Goal: Task Accomplishment & Management: Manage account settings

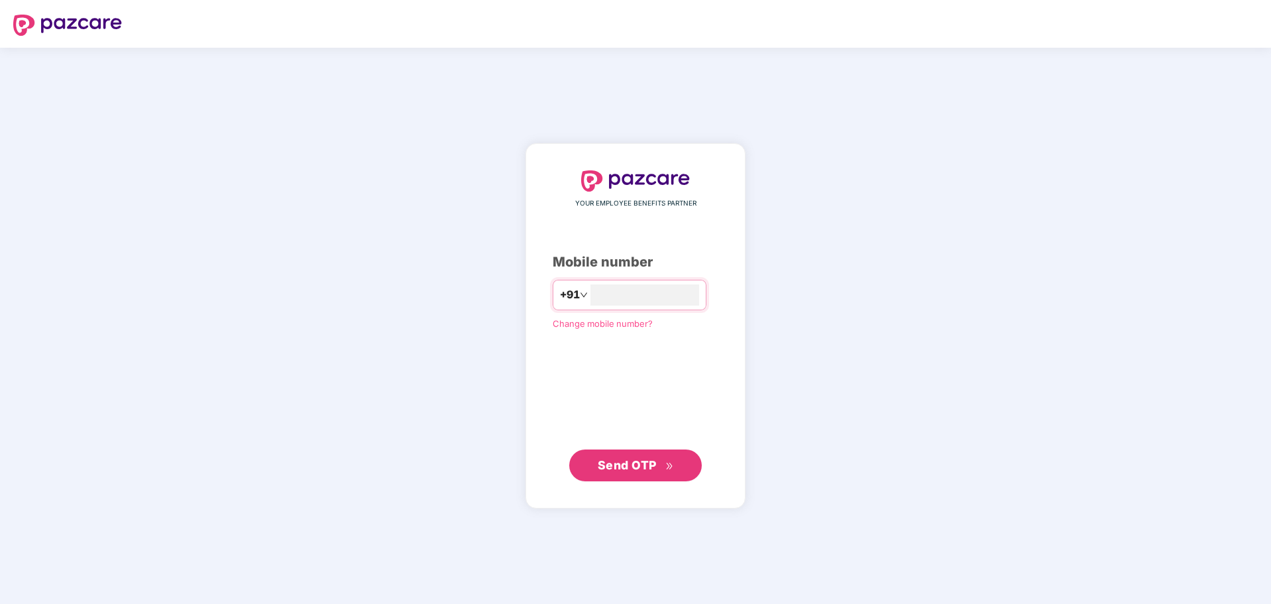
type input "**********"
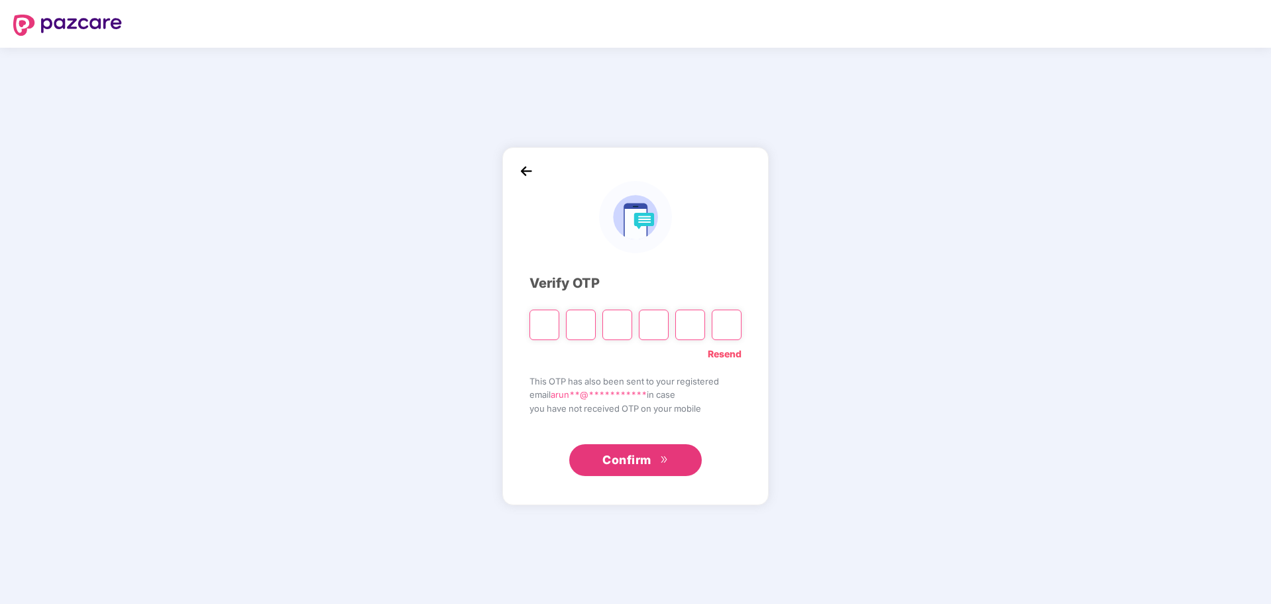
type input "*"
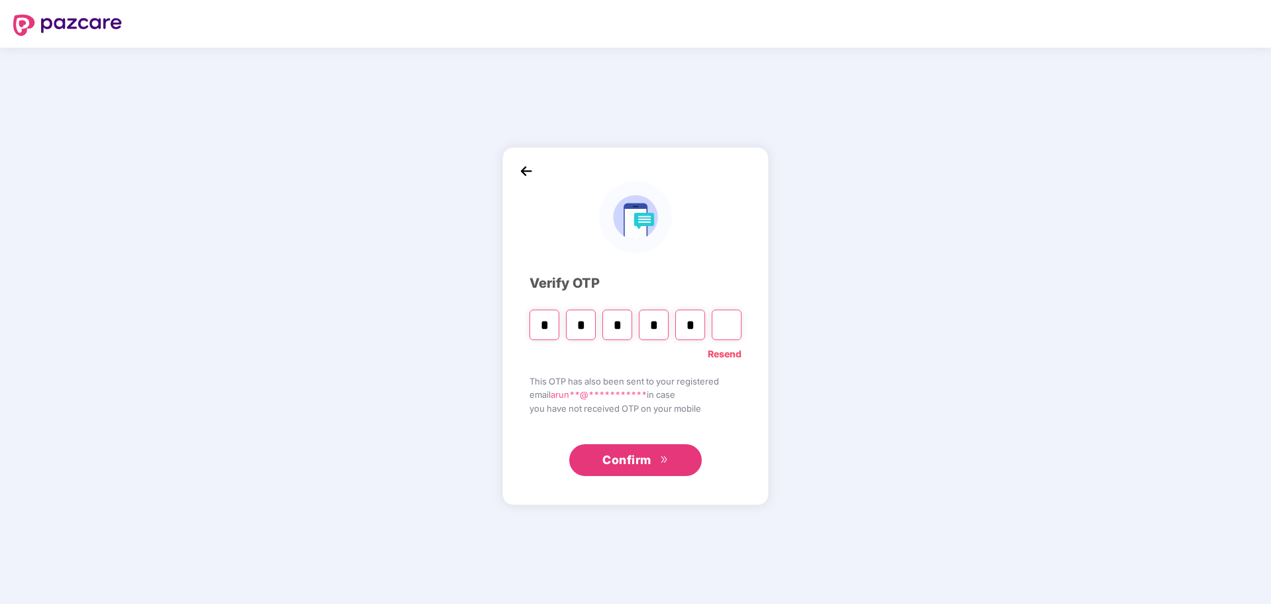
type input "*"
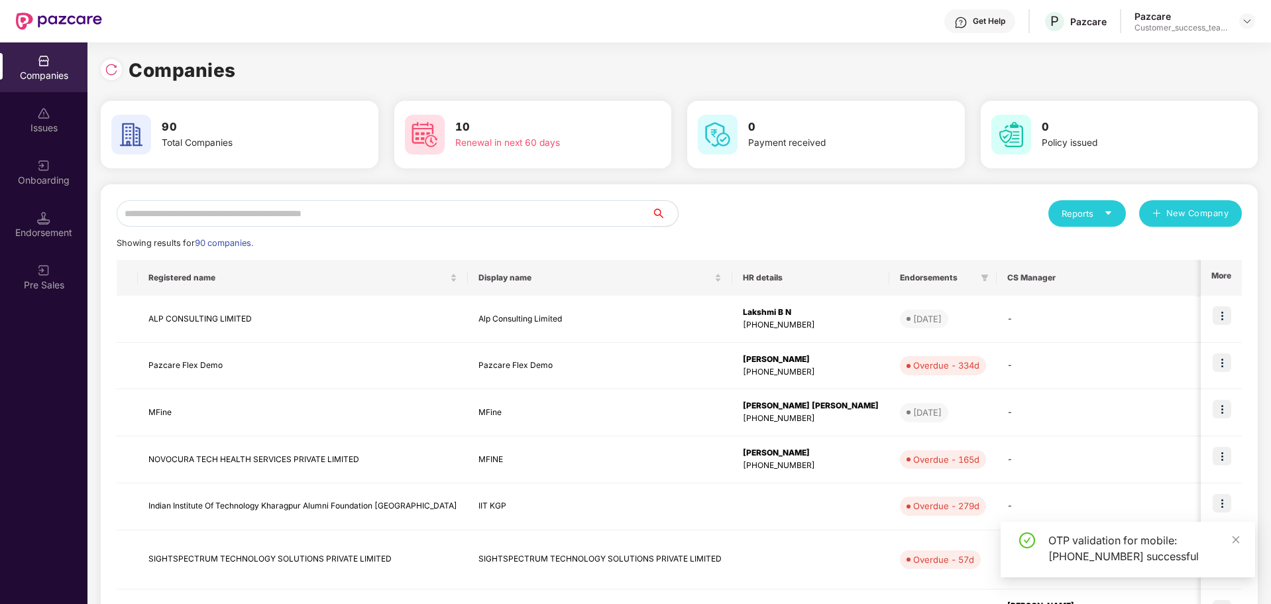
click at [425, 210] on input "text" at bounding box center [384, 213] width 535 height 27
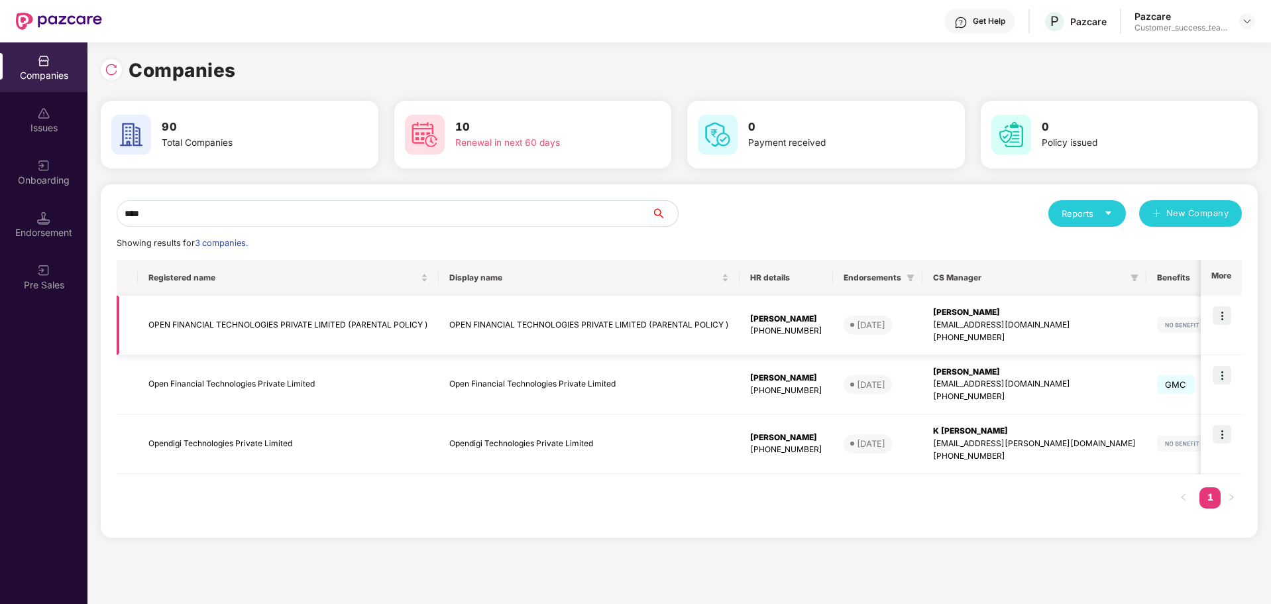
type input "****"
click at [1227, 311] on img at bounding box center [1222, 315] width 19 height 19
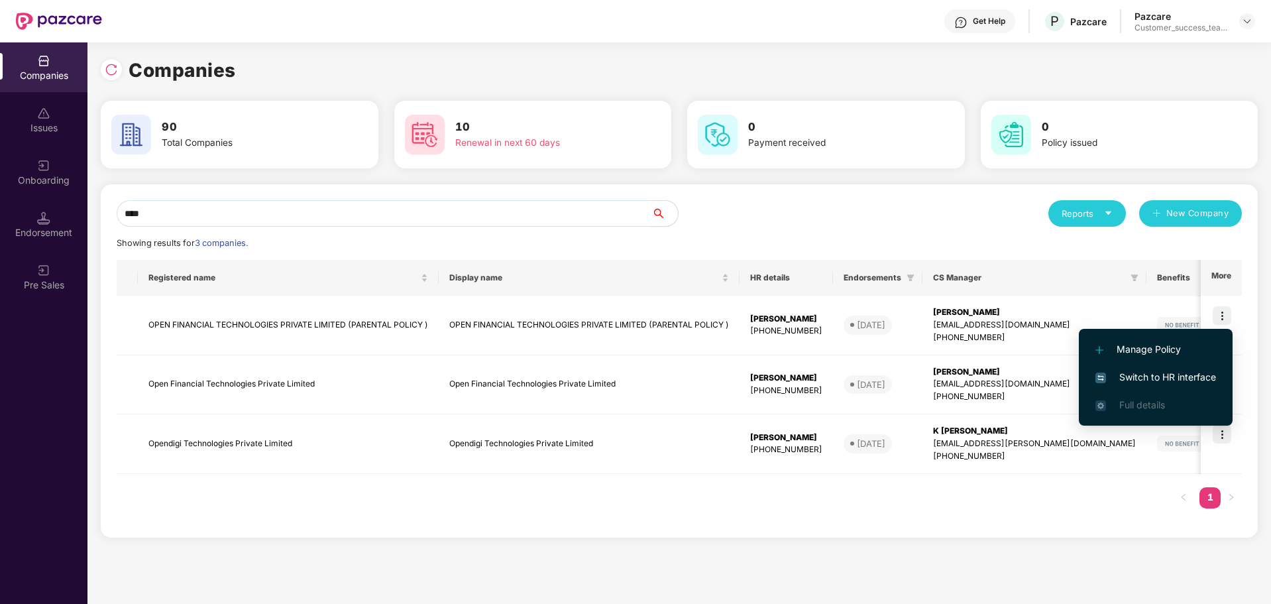
click at [1162, 372] on span "Switch to HR interface" at bounding box center [1155, 377] width 121 height 15
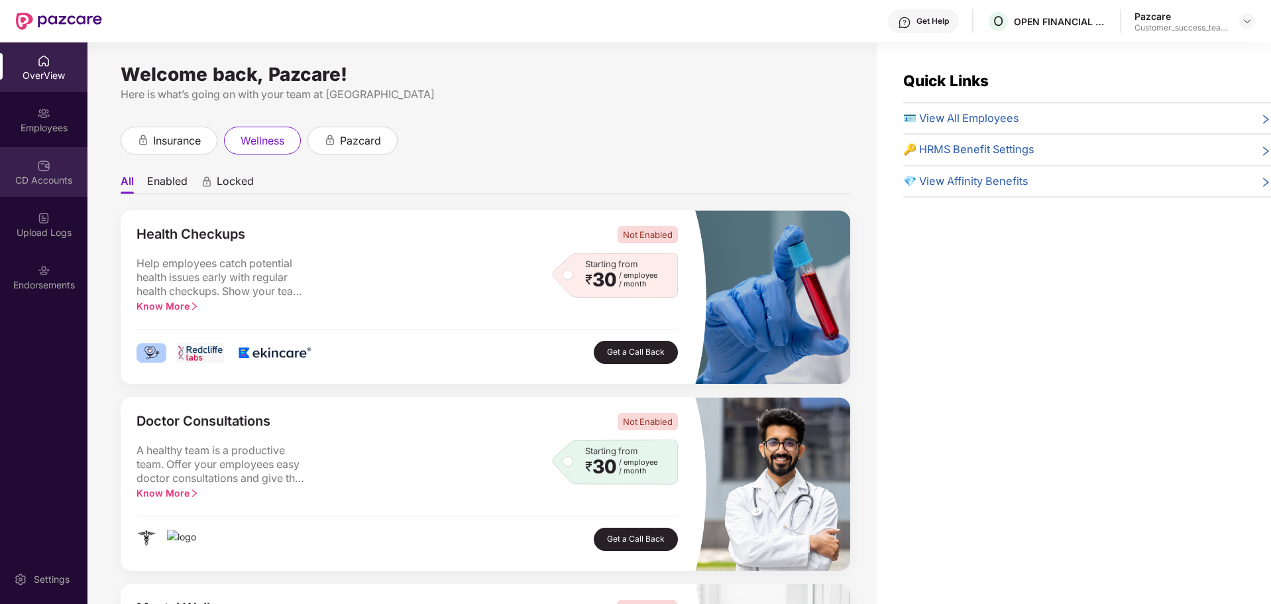
click at [52, 171] on div "CD Accounts" at bounding box center [43, 172] width 87 height 50
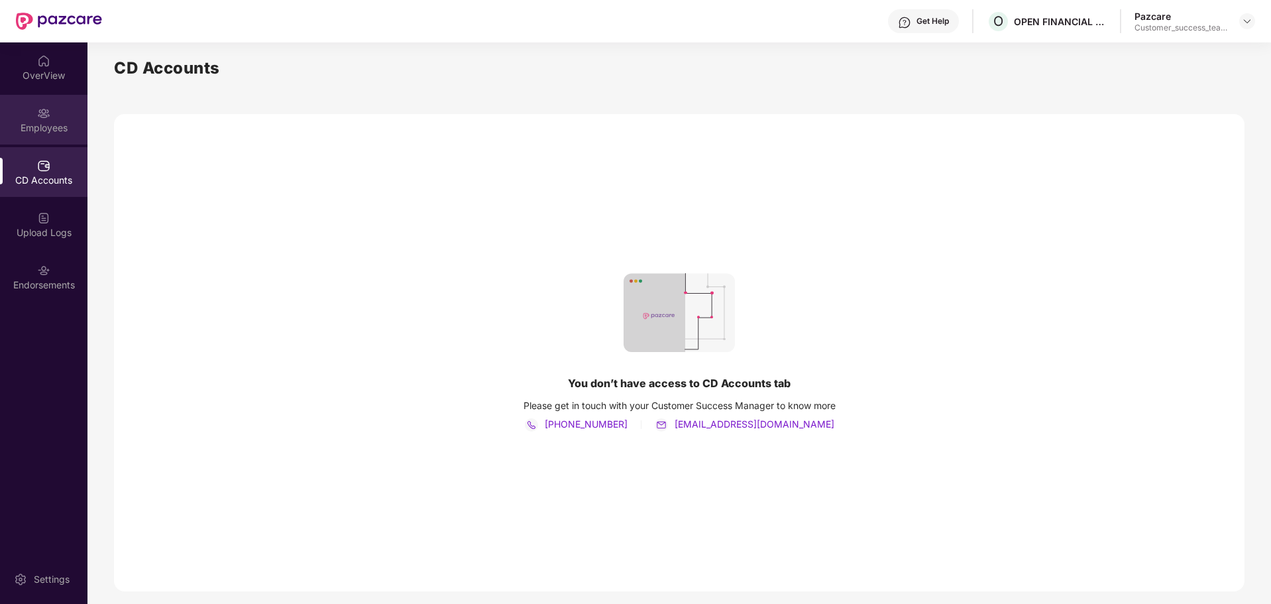
click at [49, 137] on div "Employees" at bounding box center [43, 120] width 87 height 50
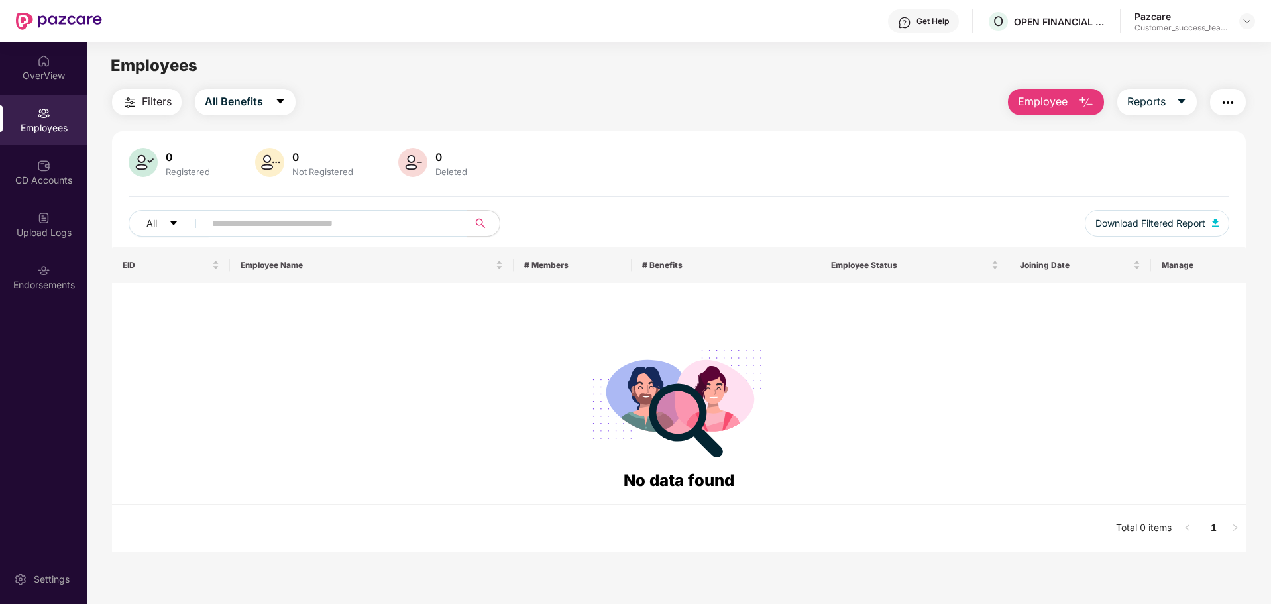
click at [48, 367] on div "OverView Employees CD Accounts Upload Logs Endorsements Settings" at bounding box center [43, 322] width 87 height 561
click at [233, 230] on input "text" at bounding box center [331, 223] width 238 height 20
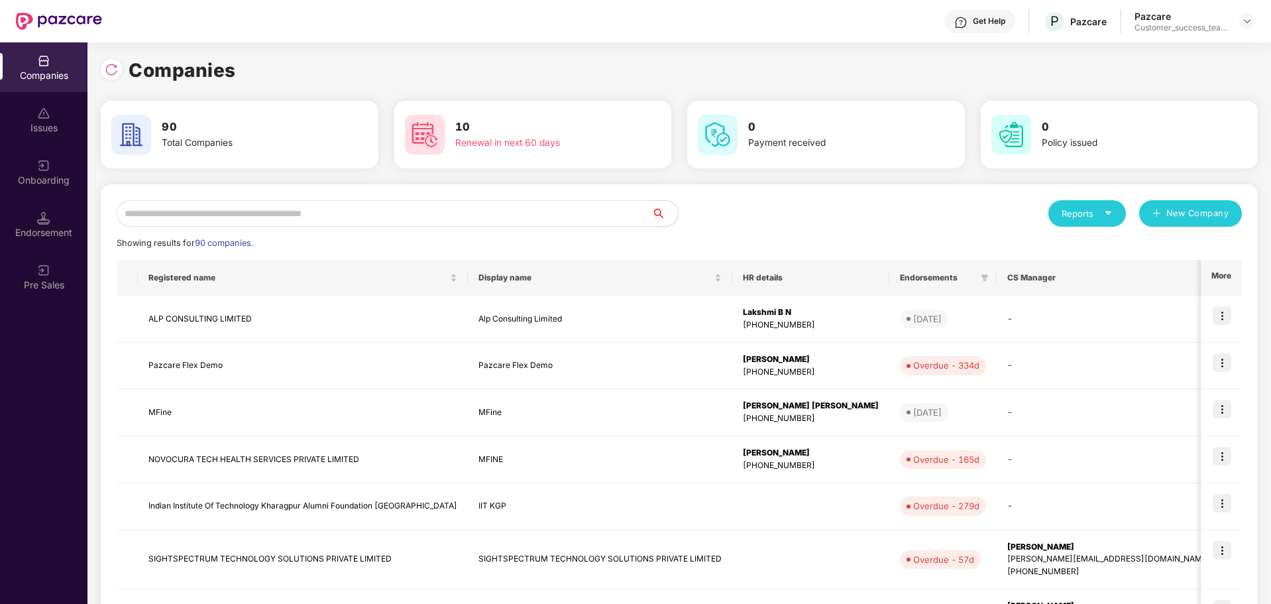
click at [624, 219] on input "text" at bounding box center [384, 213] width 535 height 27
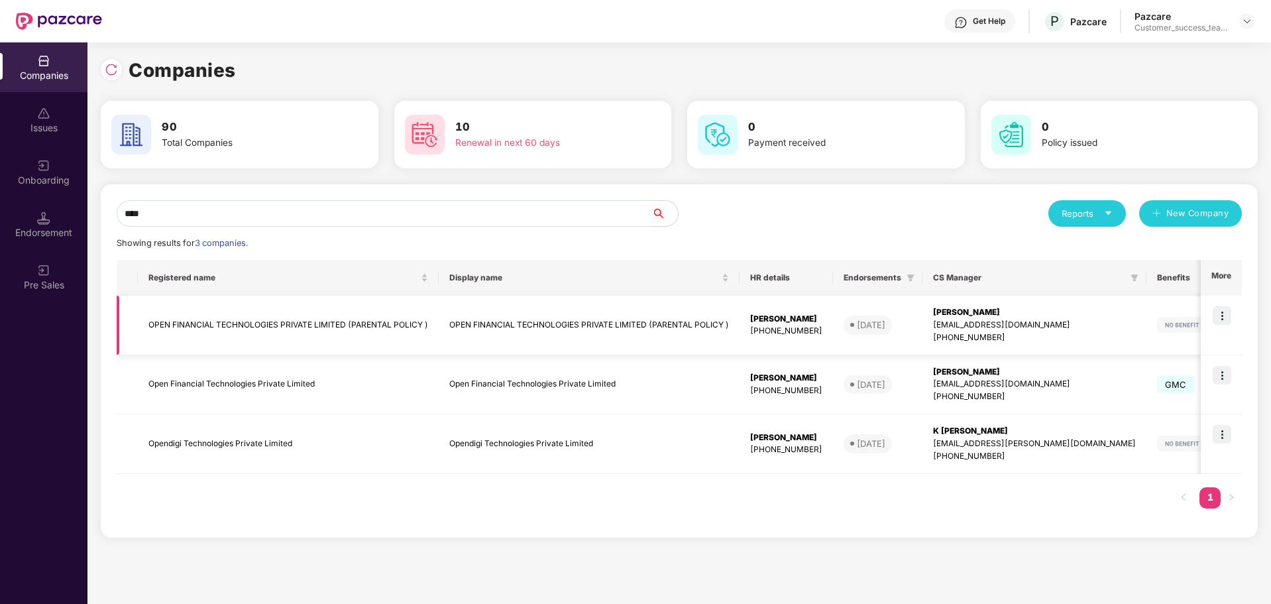
type input "****"
click at [1225, 319] on img at bounding box center [1222, 315] width 19 height 19
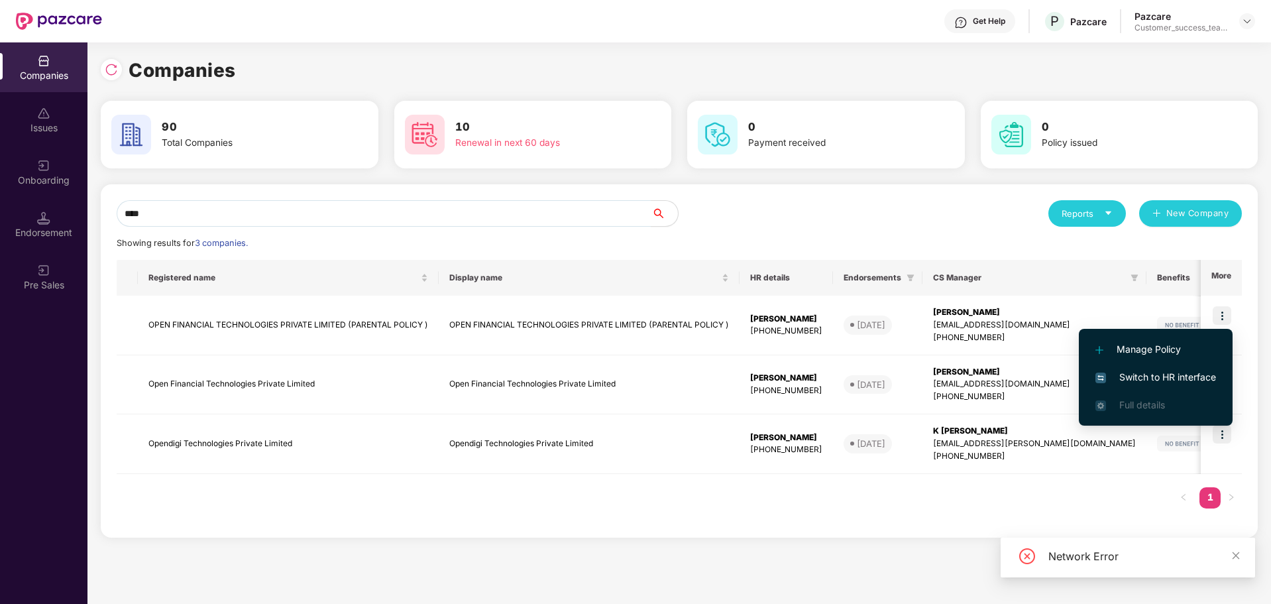
click at [1070, 504] on div "Registered name Display name HR details Endorsements CS Manager Benefits Earlie…" at bounding box center [679, 391] width 1125 height 262
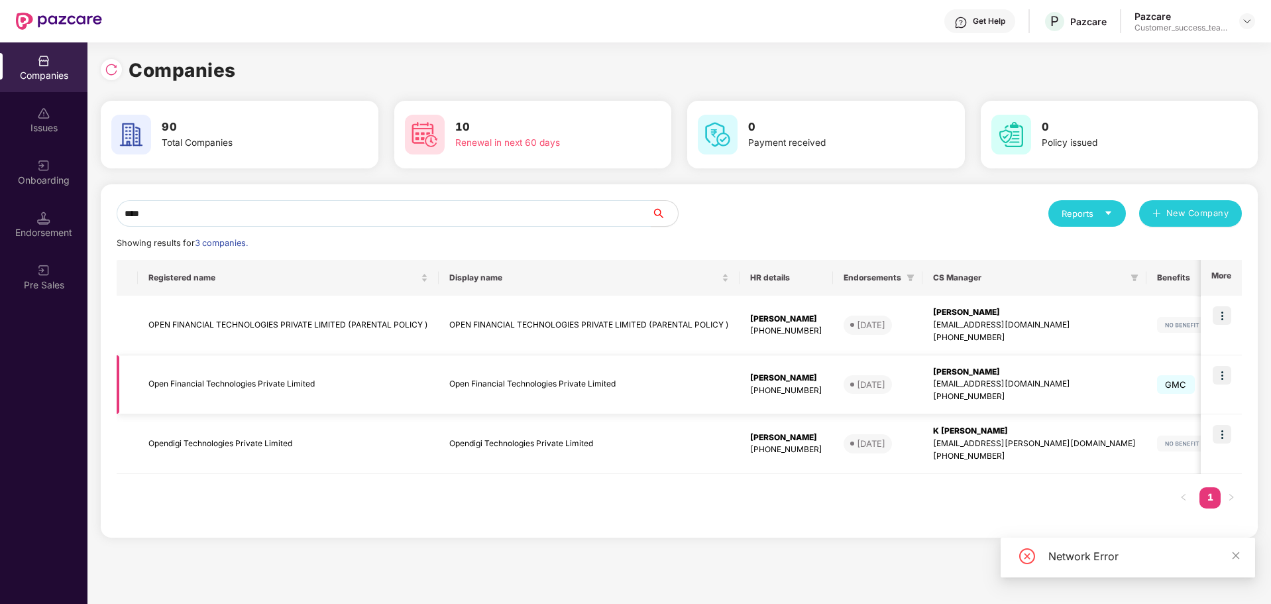
click at [1223, 384] on img at bounding box center [1222, 375] width 19 height 19
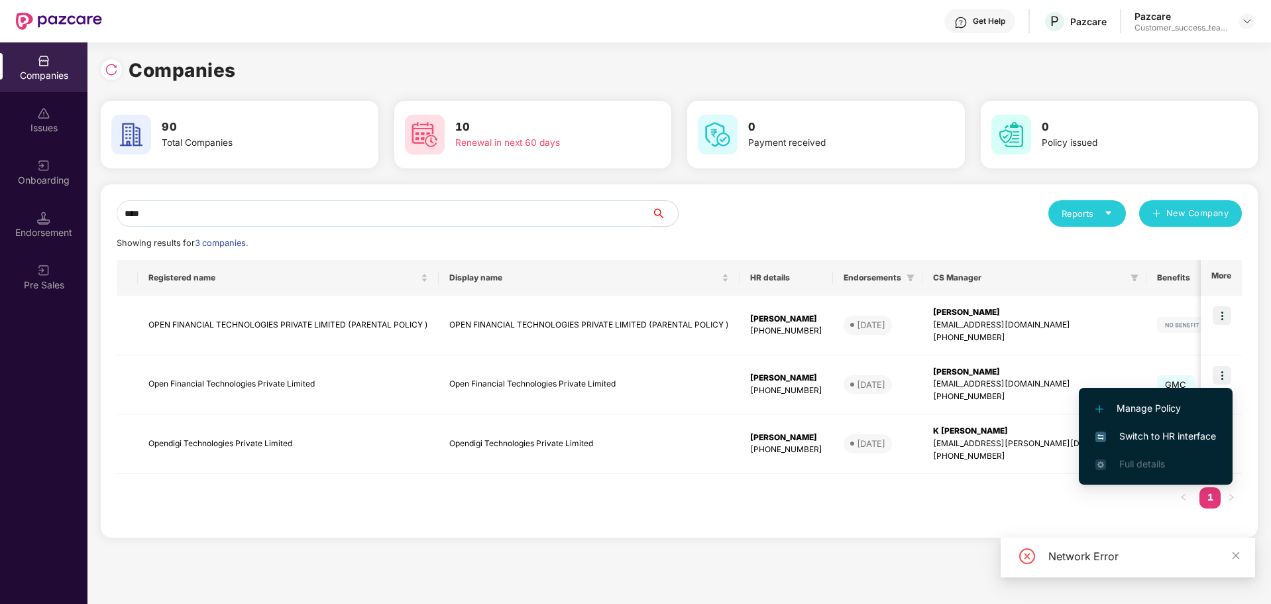
click at [1166, 433] on span "Switch to HR interface" at bounding box center [1155, 436] width 121 height 15
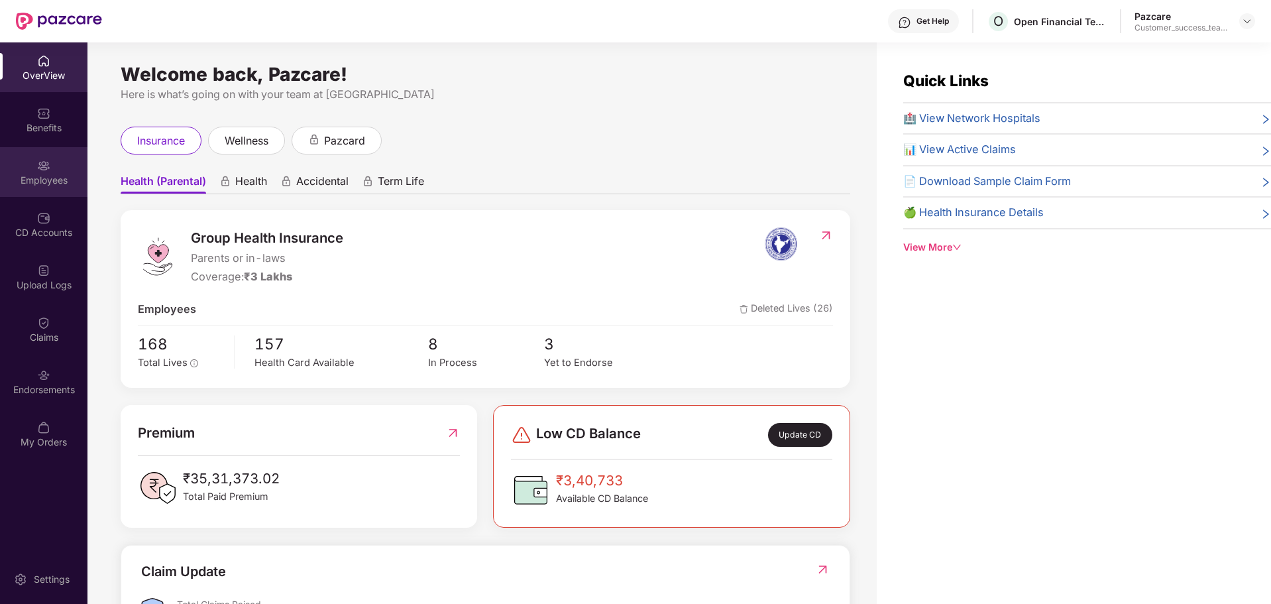
click at [44, 175] on div "Employees" at bounding box center [43, 180] width 87 height 13
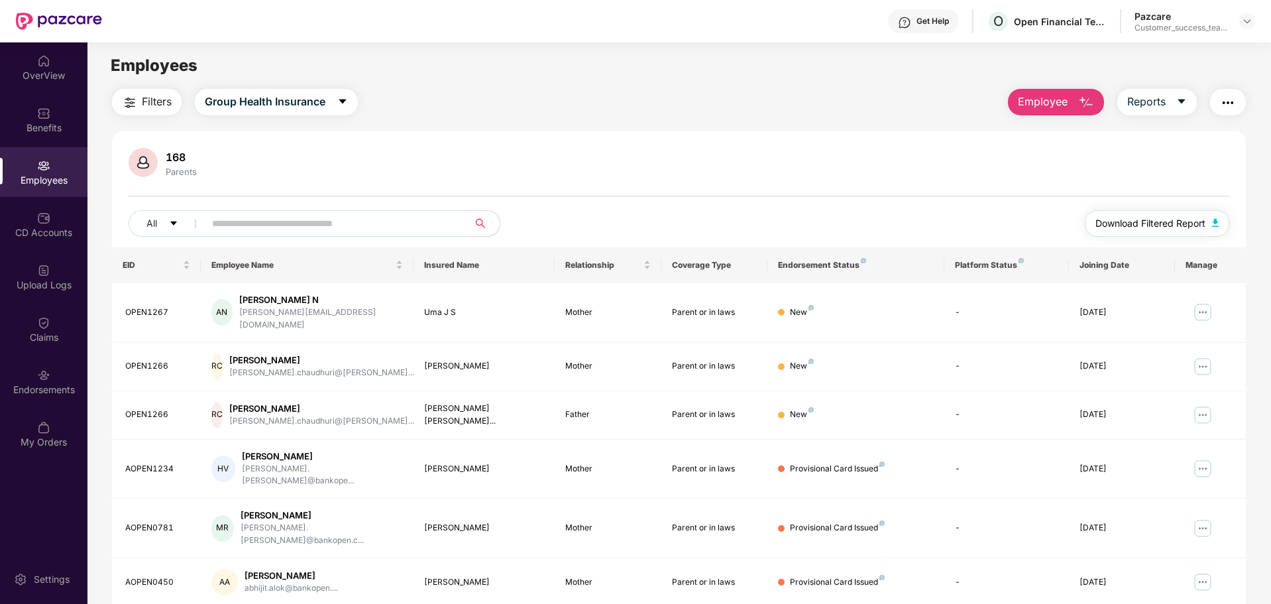
click at [1164, 234] on button "Download Filtered Report" at bounding box center [1157, 223] width 144 height 27
